Goal: Task Accomplishment & Management: Manage account settings

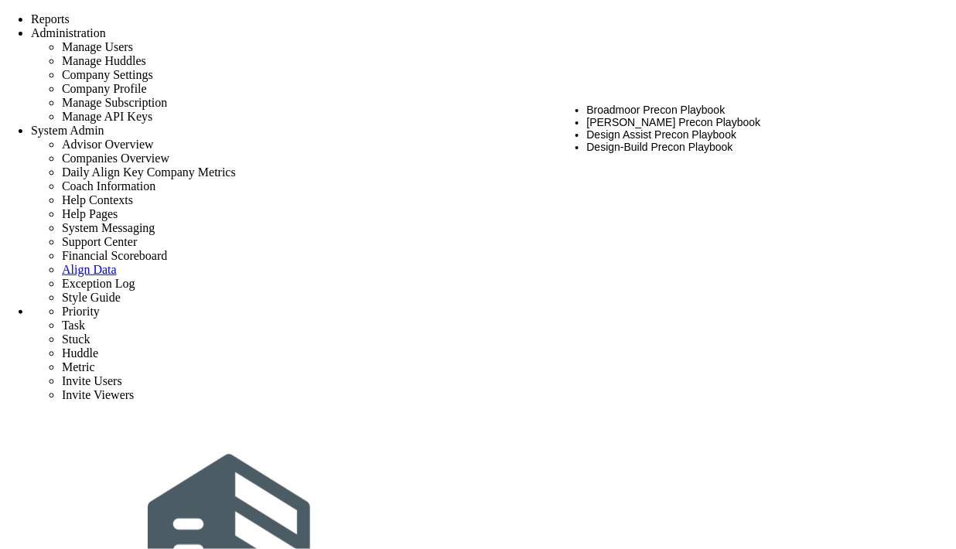
click at [624, 118] on li "CMAR Precon Playbook" at bounding box center [752, 122] width 330 height 12
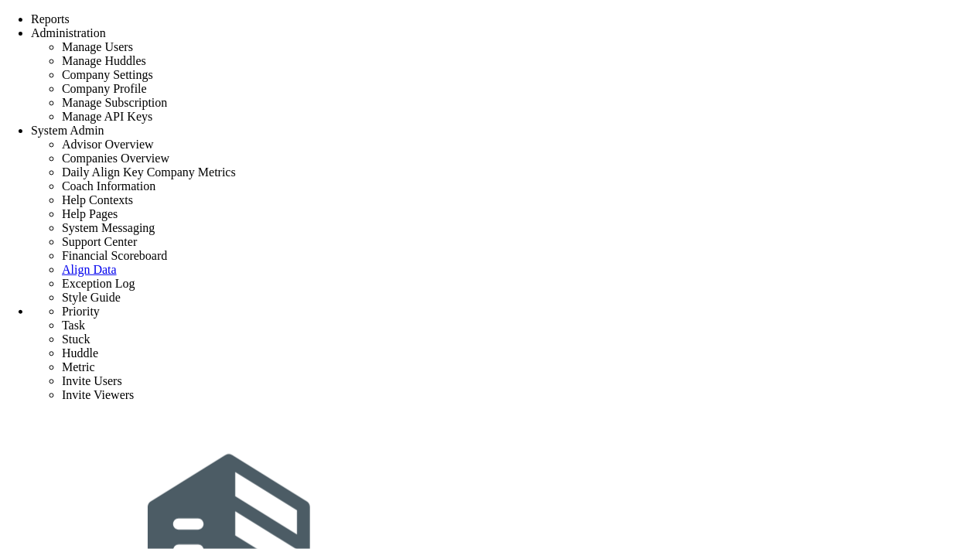
type input "tag 2"
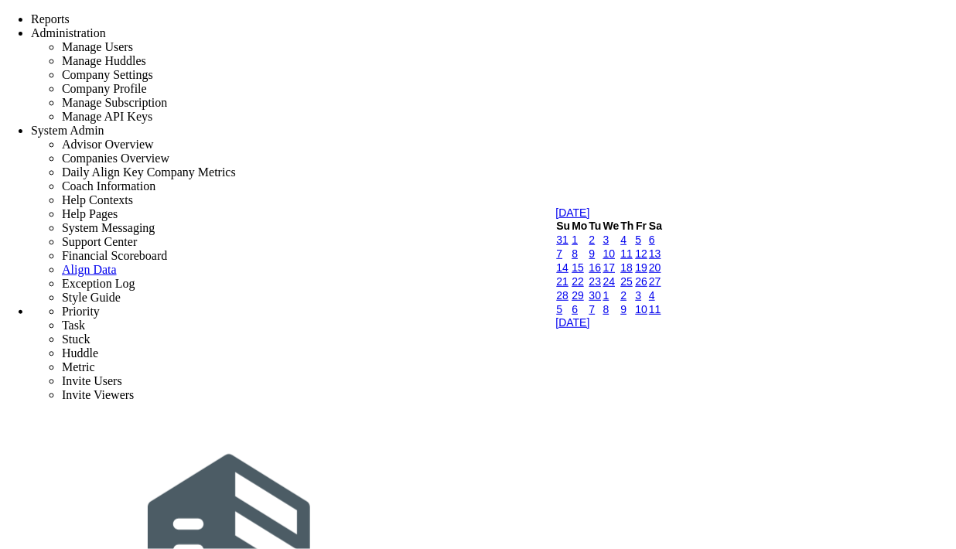
click at [601, 274] on link "16" at bounding box center [595, 267] width 12 height 12
type input "[DATE]"
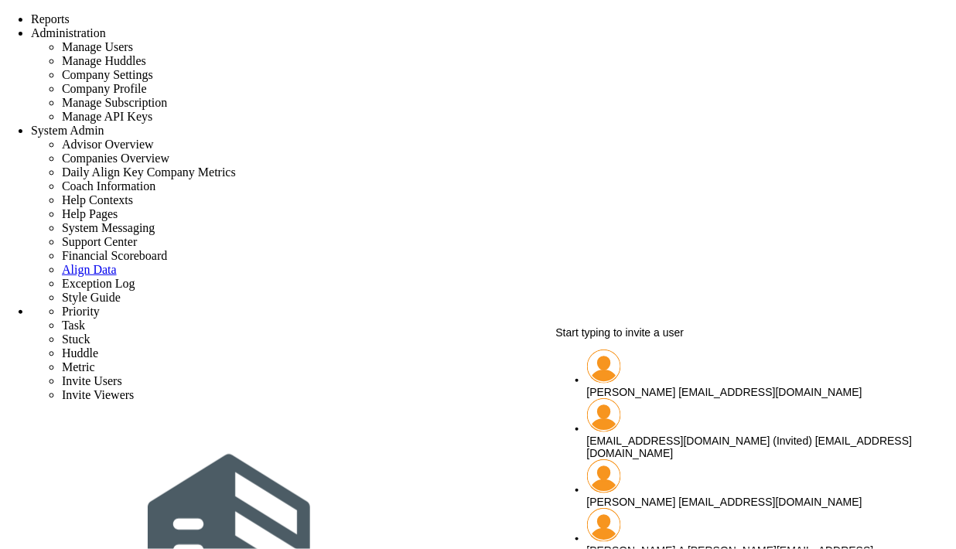
click at [711, 386] on div "Sudhir Dakshinamurthy sudhirbd@gmail.com" at bounding box center [752, 392] width 330 height 12
type input "[PERSON_NAME]"
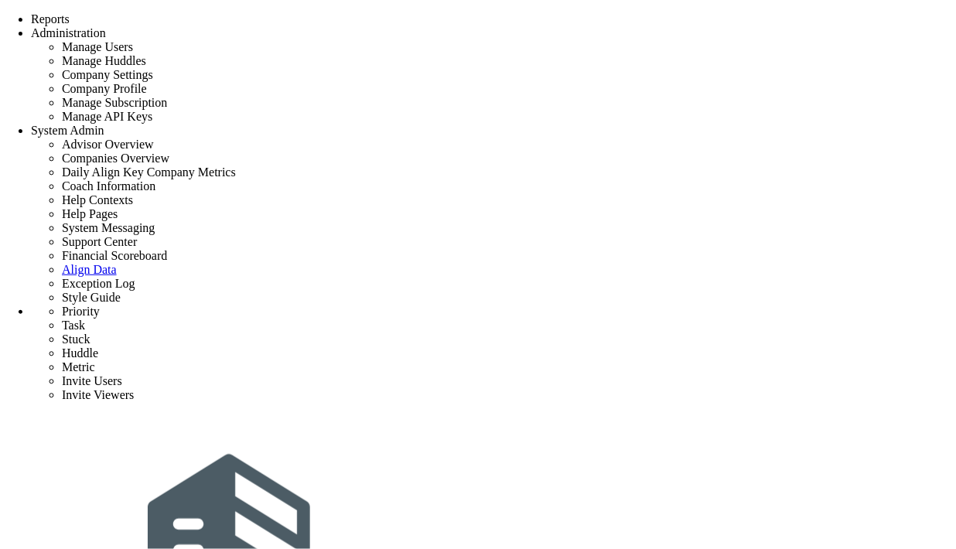
scroll to position [138, 0]
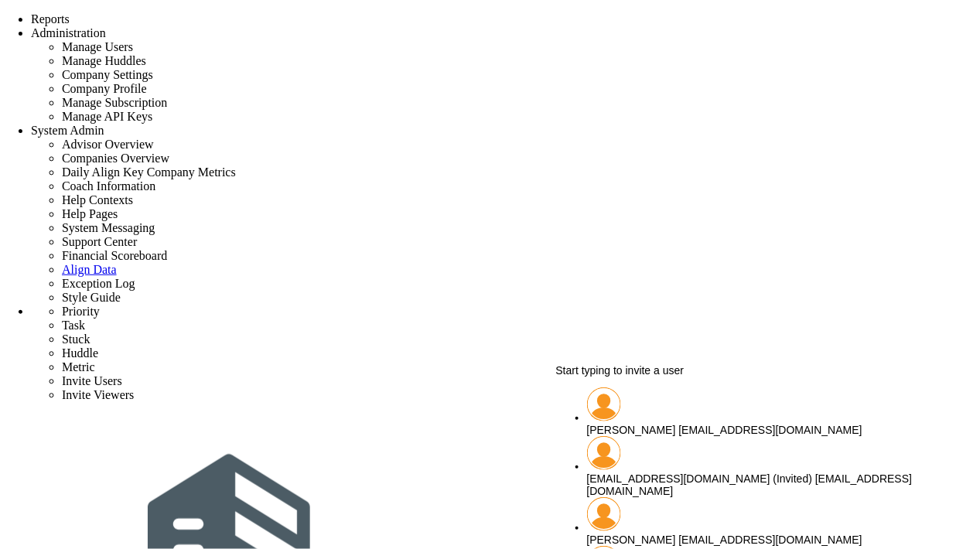
click at [661, 424] on span "[PERSON_NAME]" at bounding box center [631, 430] width 89 height 12
type input "[PERSON_NAME]"
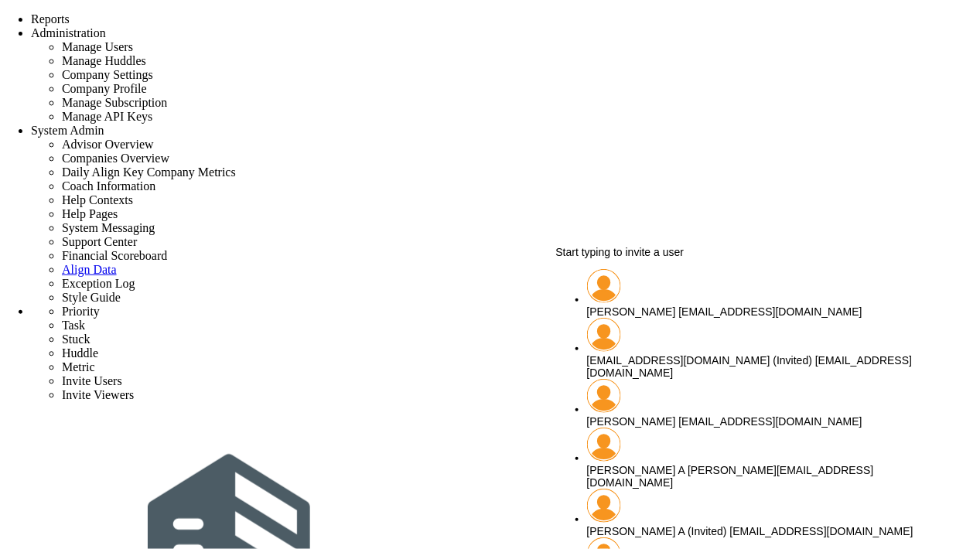
click at [635, 305] on span "[PERSON_NAME]" at bounding box center [631, 311] width 89 height 12
type input "[PERSON_NAME]"
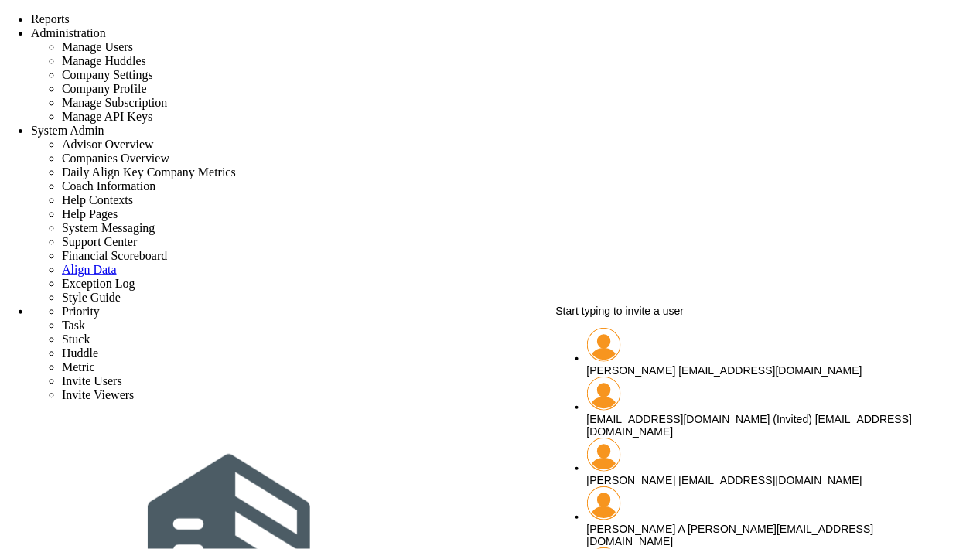
click at [653, 364] on span "[PERSON_NAME]" at bounding box center [631, 370] width 89 height 12
type input "[PERSON_NAME]"
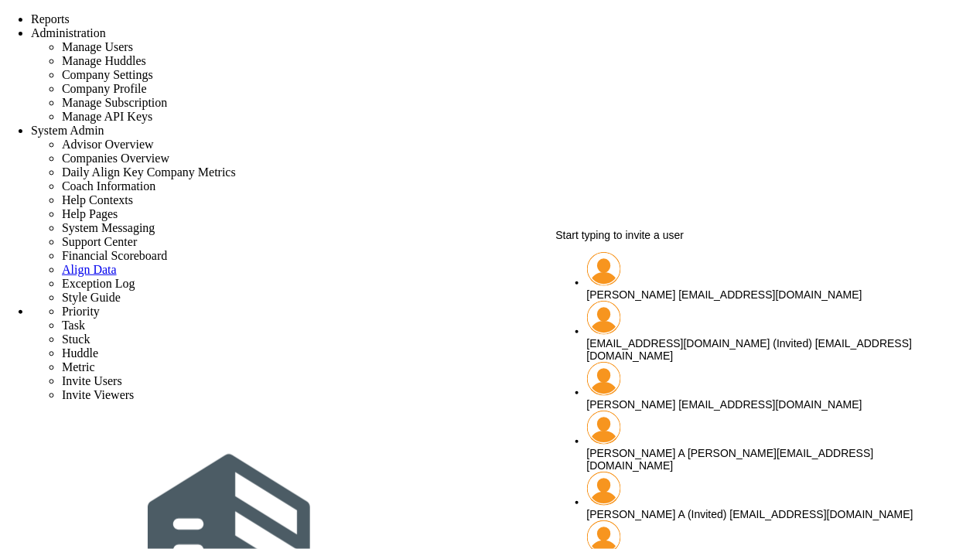
click at [670, 289] on span "[PERSON_NAME]" at bounding box center [631, 294] width 89 height 12
type input "[PERSON_NAME]"
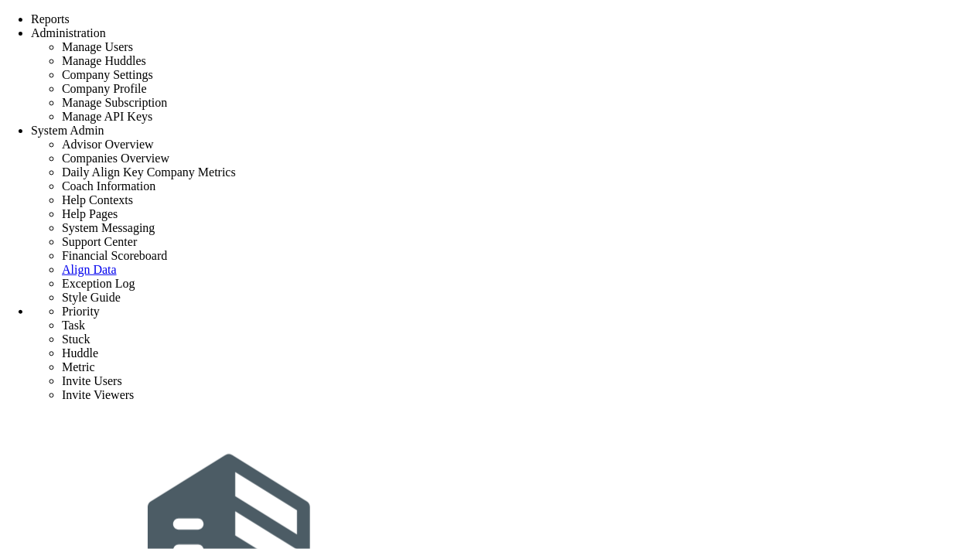
type input "0"
radio input "true"
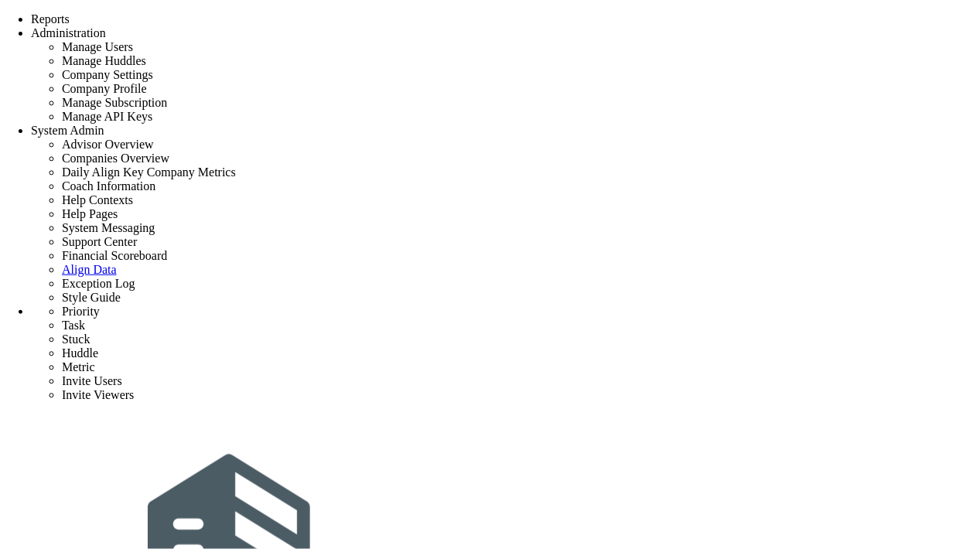
type input "[PERSON_NAME]"
type input "0"
radio input "true"
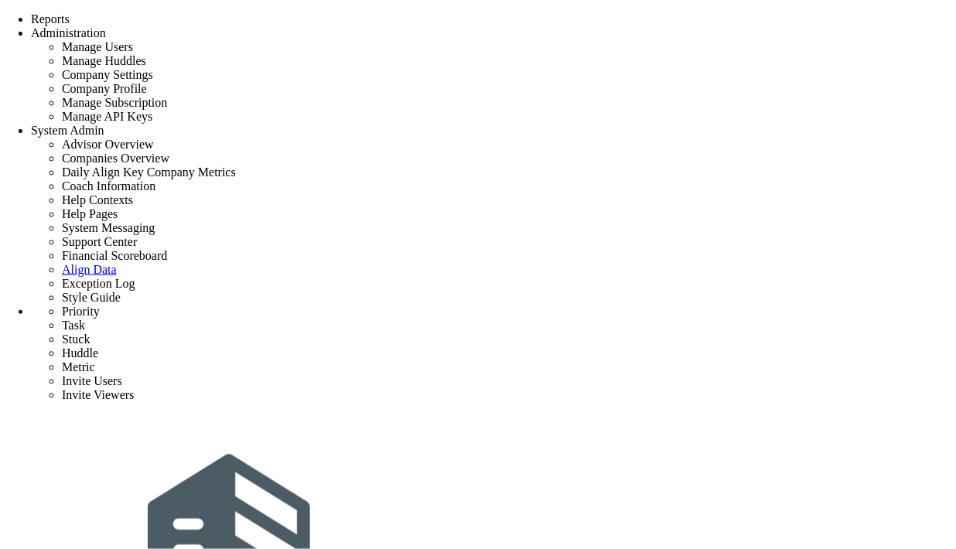
type input "Initial Phase - Broadmoor Precon Test"
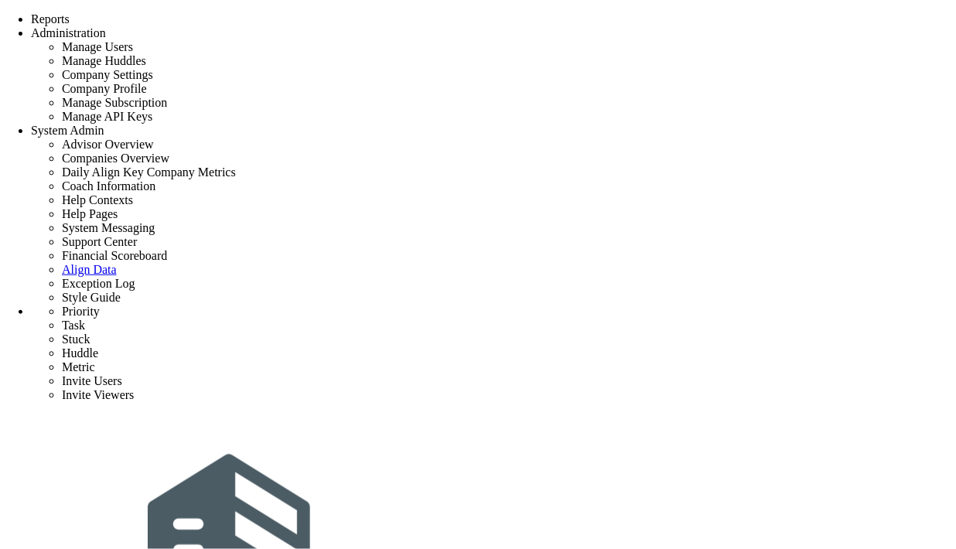
radio input "true"
type input "Broadmoor Precon Test"
type input "[PERSON_NAME] A"
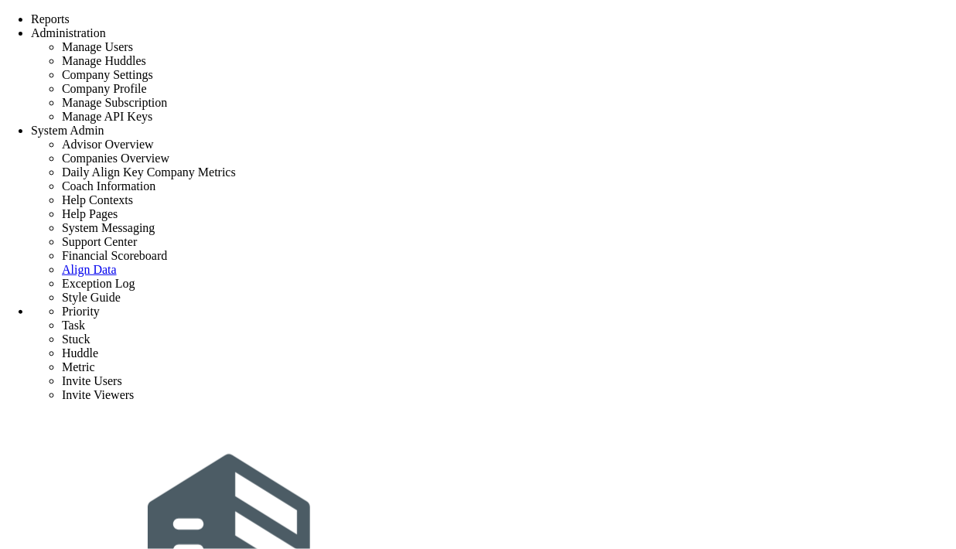
scroll to position [1191, 0]
type input "Click to search Tags"
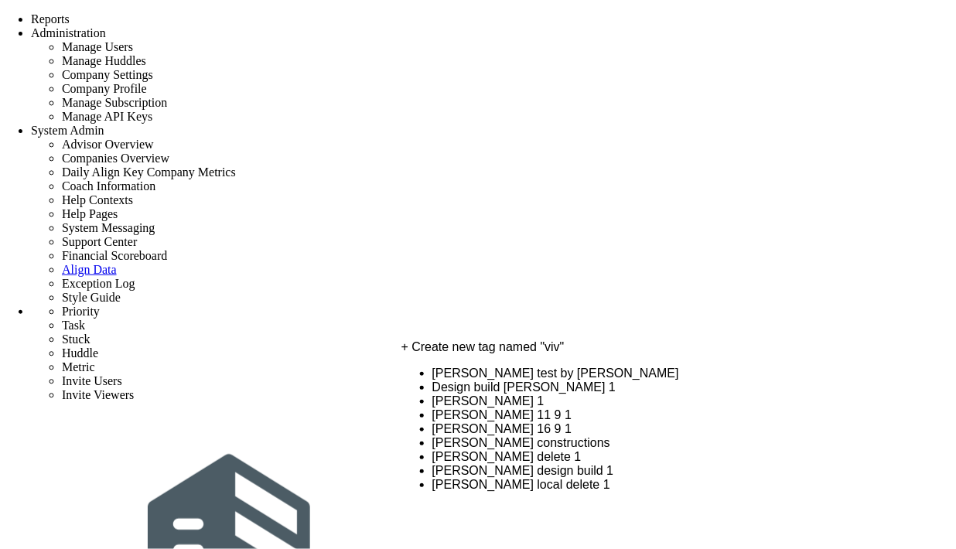
scroll to position [0, 0]
type input "[PERSON_NAME]"
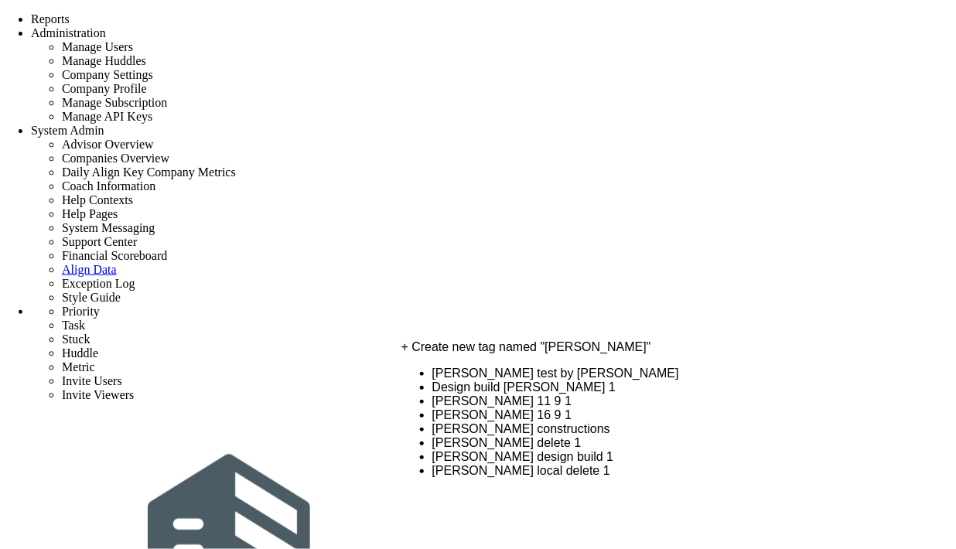
click at [490, 422] on li "[PERSON_NAME] 16 9 1" at bounding box center [674, 415] width 485 height 14
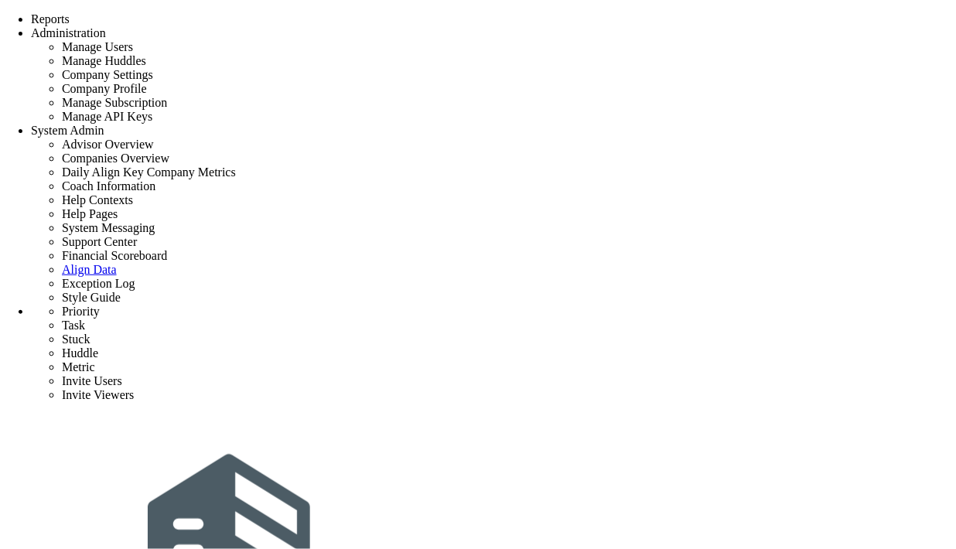
type input "Initial Phase - Broadmoor Precon Test"
radio input "true"
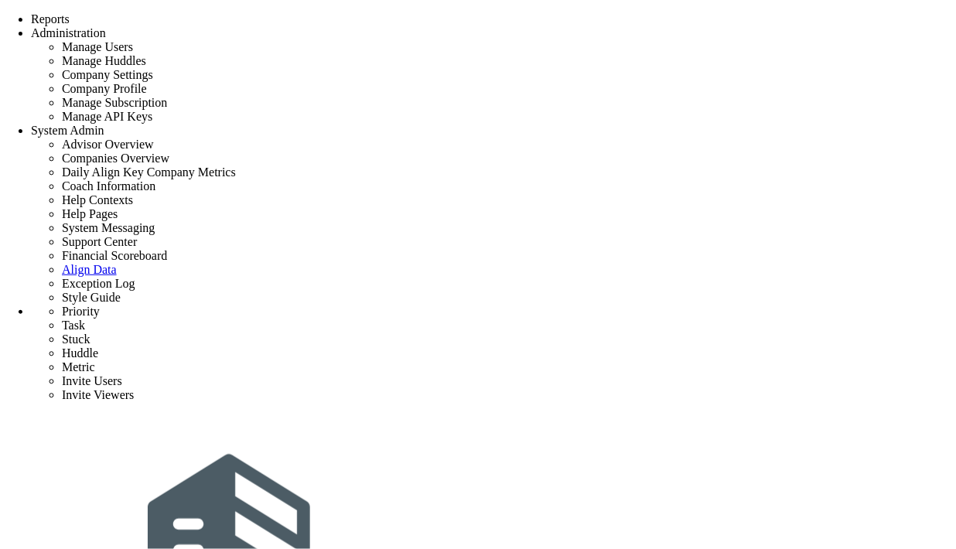
type input "[PERSON_NAME] A"
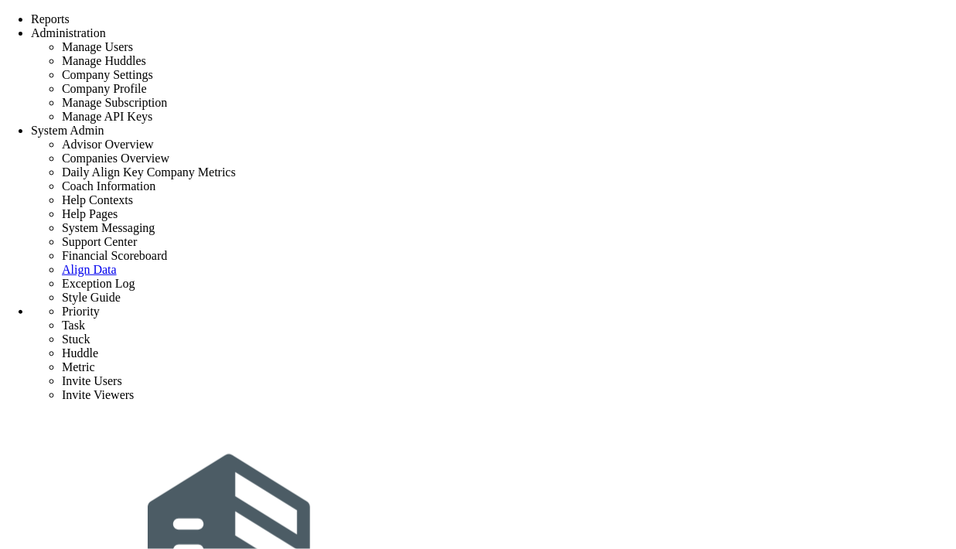
scroll to position [265, 0]
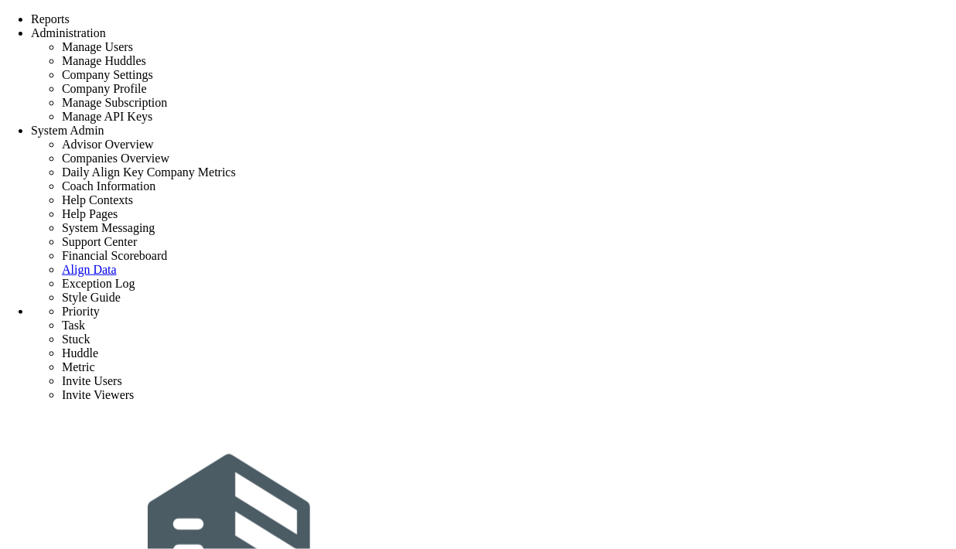
type input "Initial Phase - Broadmoor Precon Test"
type input "0"
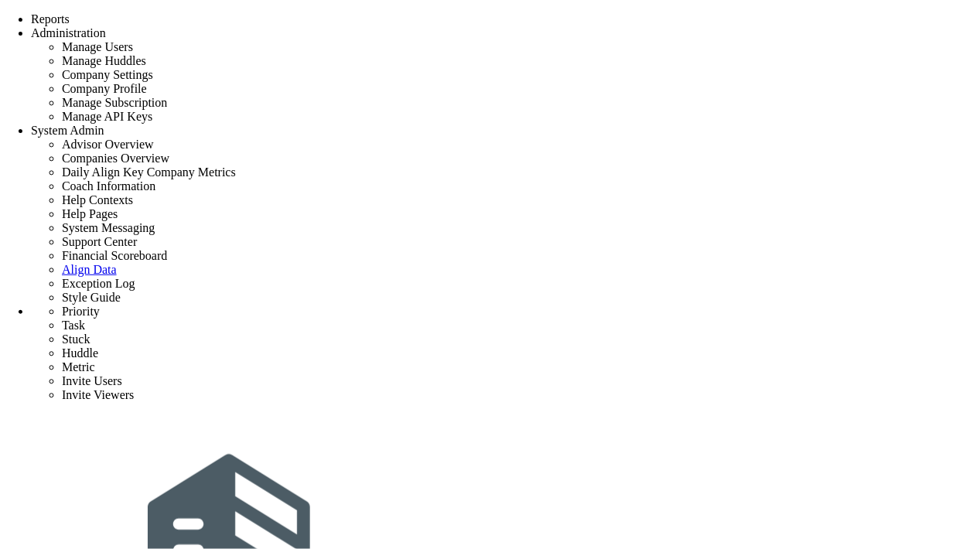
type input "12"
radio input "true"
type input "[PERSON_NAME] A"
type input "0"
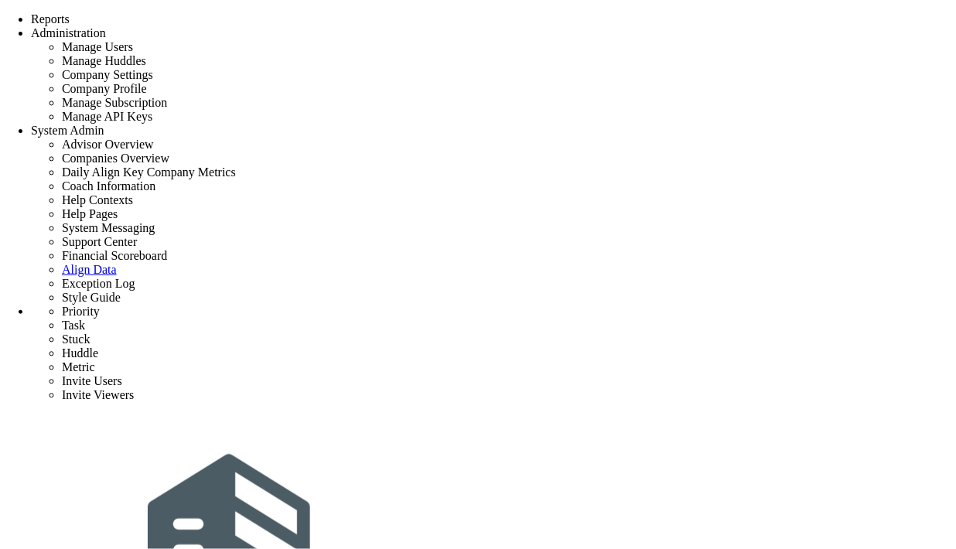
type input "12"
radio input "true"
